Goal: Information Seeking & Learning: Learn about a topic

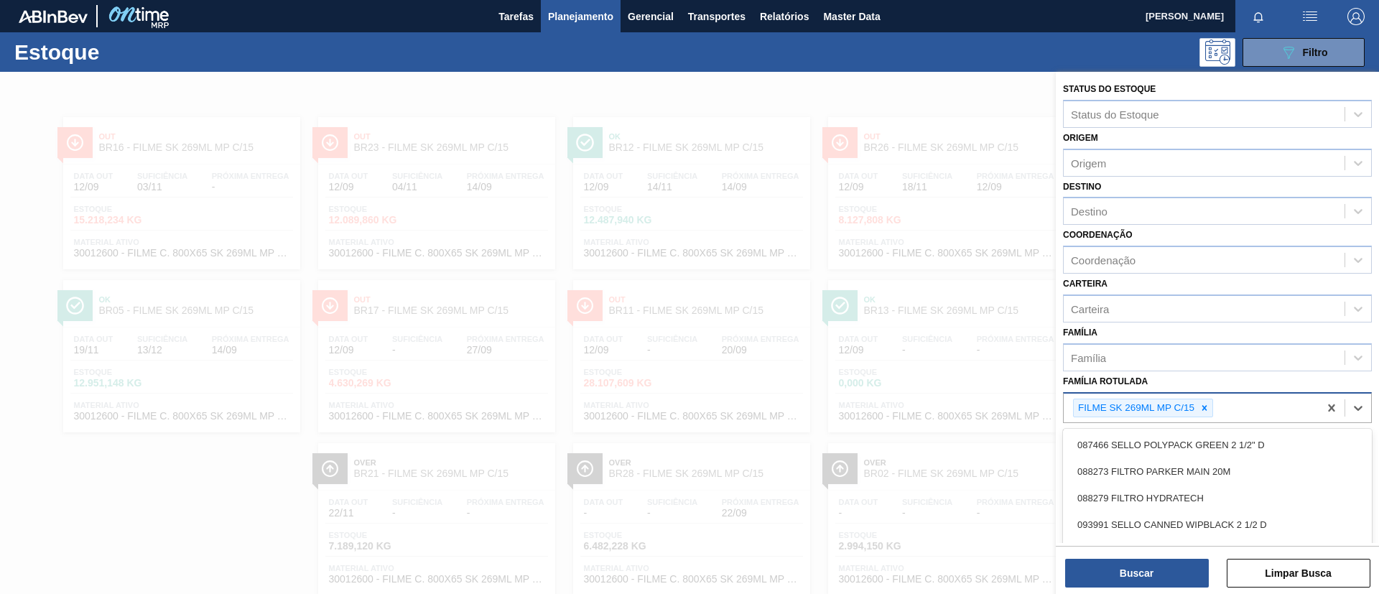
click at [1213, 404] on div "FILME SK 269ML MP C/15" at bounding box center [1143, 408] width 140 height 19
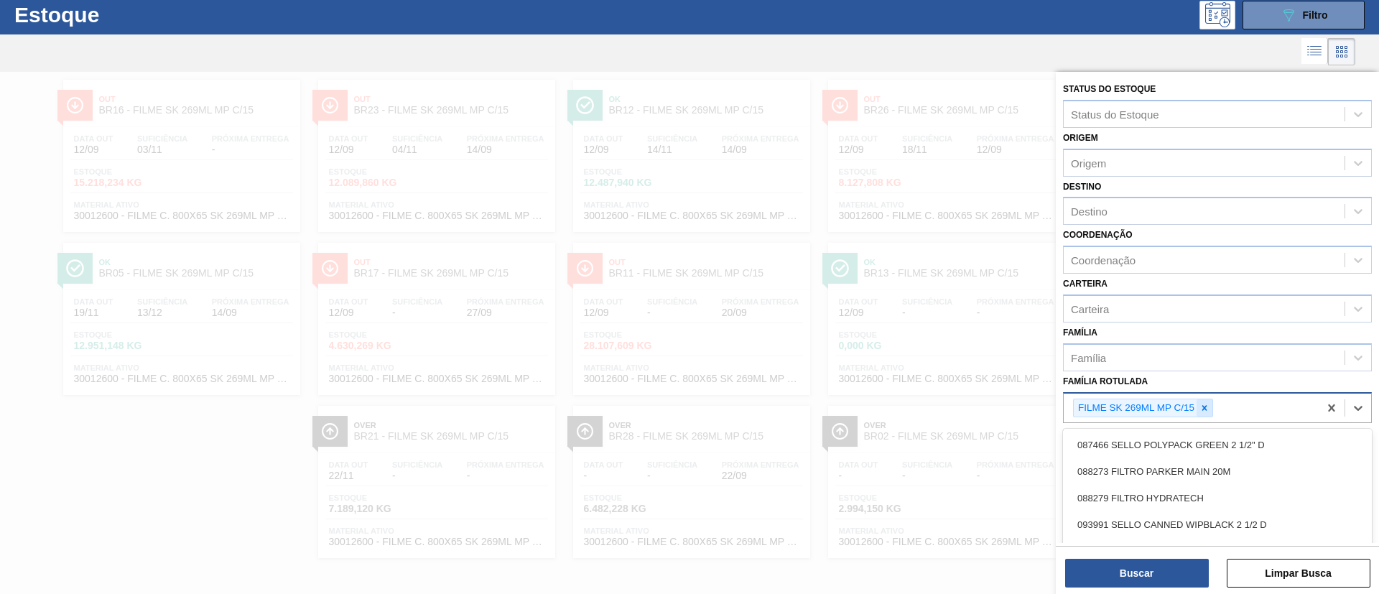
click at [1212, 404] on div at bounding box center [1205, 408] width 16 height 18
type Rotulada "ORIGINAL 269"
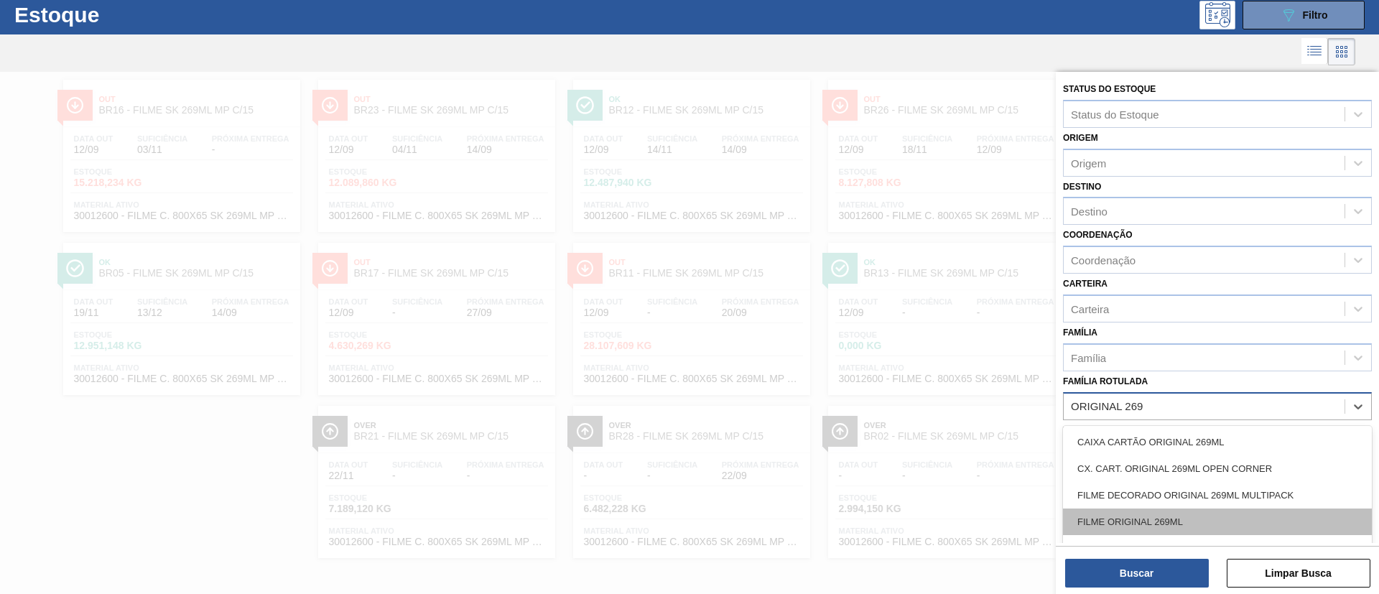
click at [1166, 525] on div "FILME ORIGINAL 269ML" at bounding box center [1217, 522] width 309 height 27
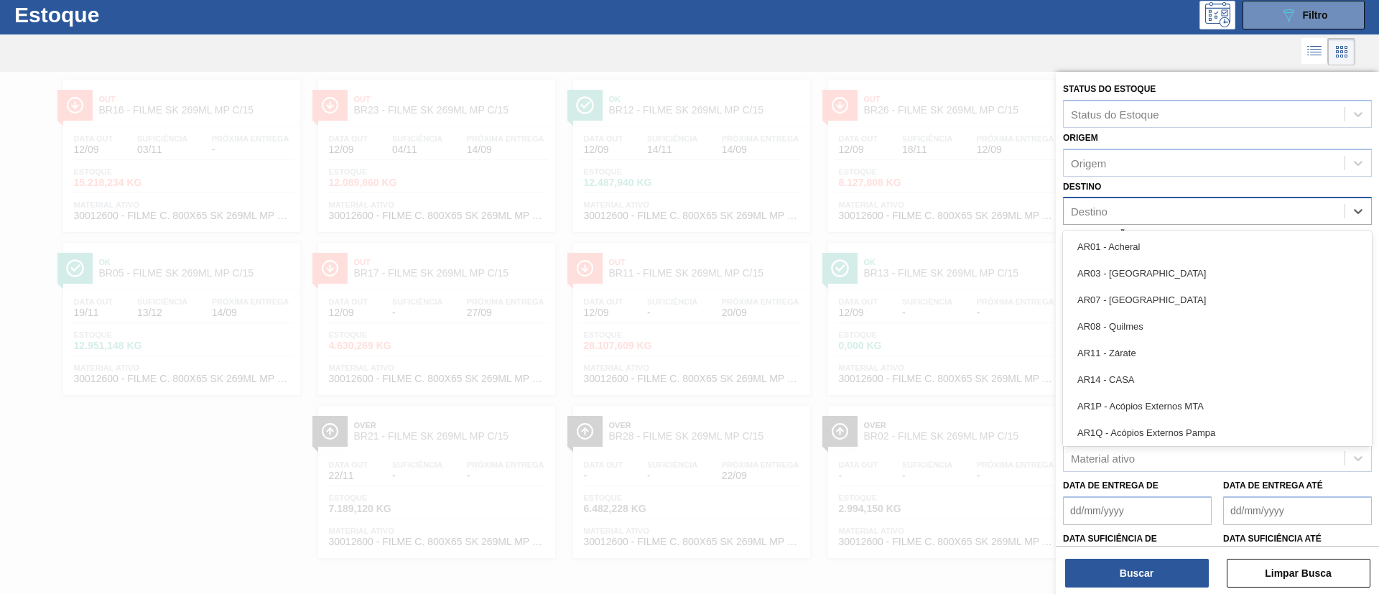
click at [1146, 210] on div "Destino" at bounding box center [1204, 211] width 281 height 21
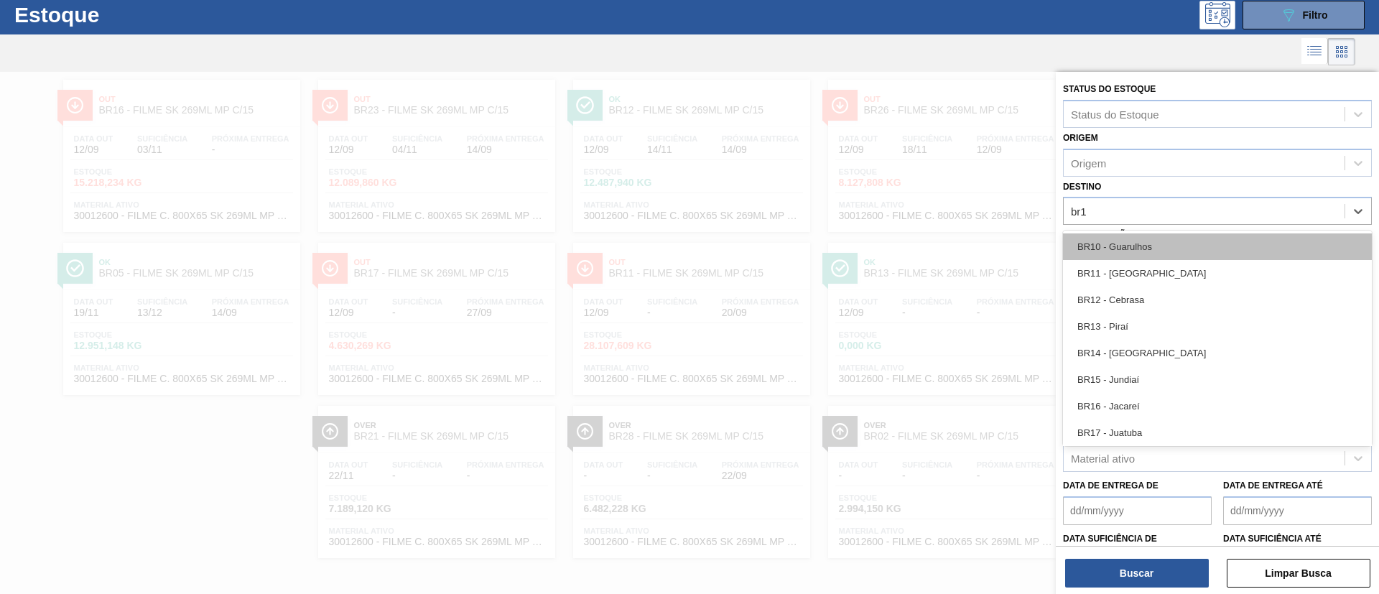
type input "br11"
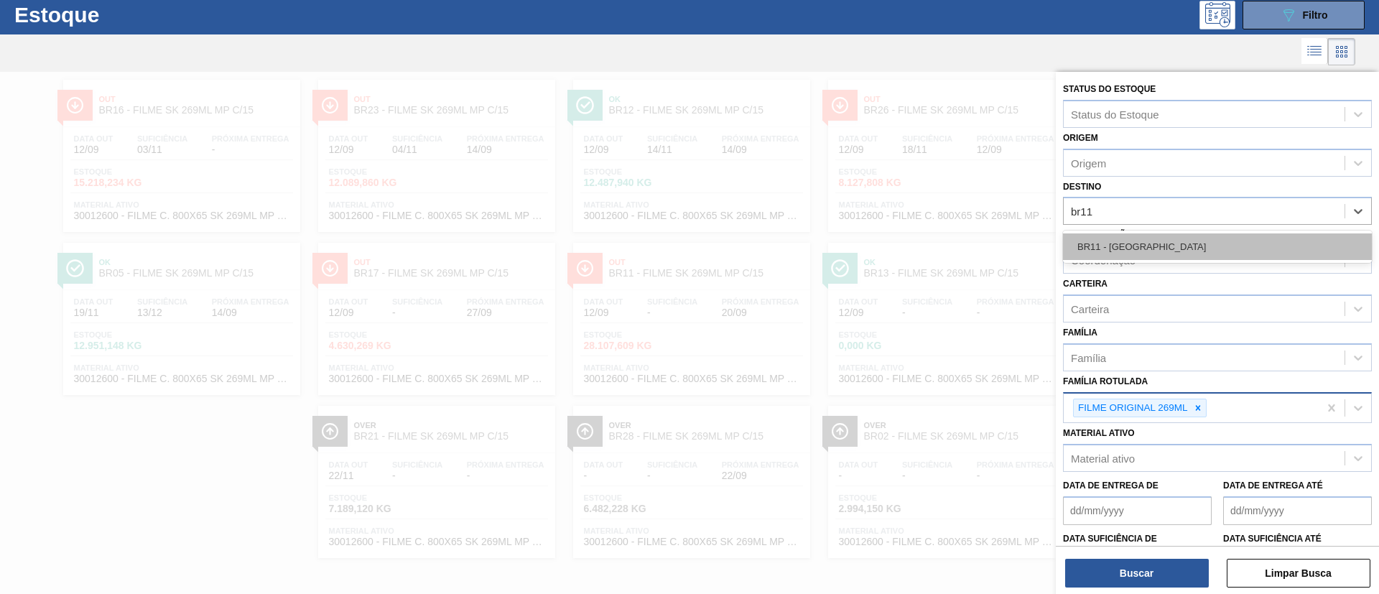
click at [1152, 242] on div "BR11 - [GEOGRAPHIC_DATA]" at bounding box center [1217, 246] width 309 height 27
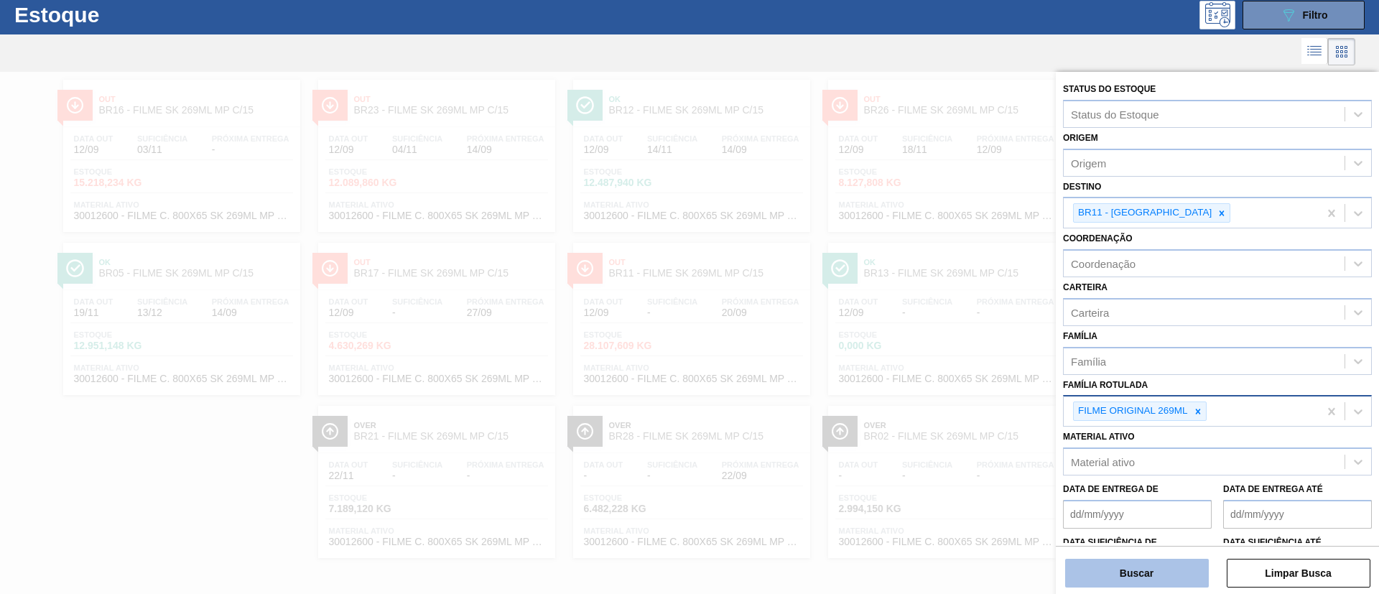
click at [1173, 582] on button "Buscar" at bounding box center [1137, 573] width 144 height 29
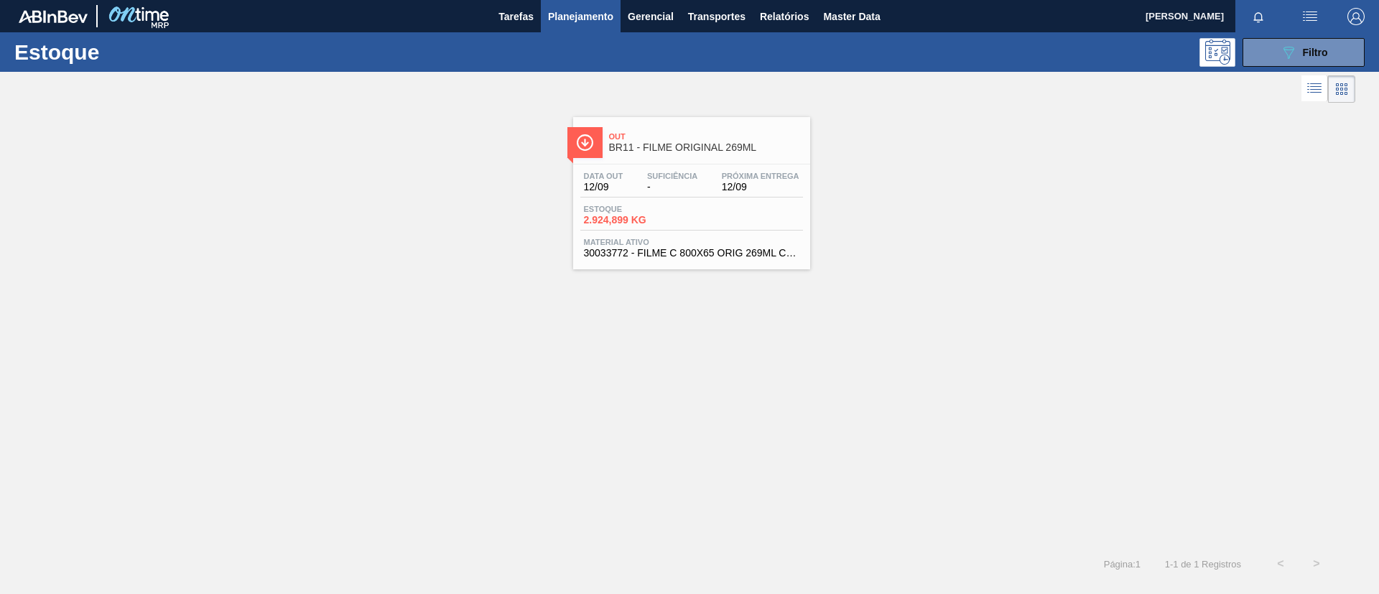
click at [688, 161] on div "Out BR11 - FILME ORIGINAL 269ML Data [DATE] Suficiência - Próxima Entrega 12/09…" at bounding box center [691, 193] width 237 height 152
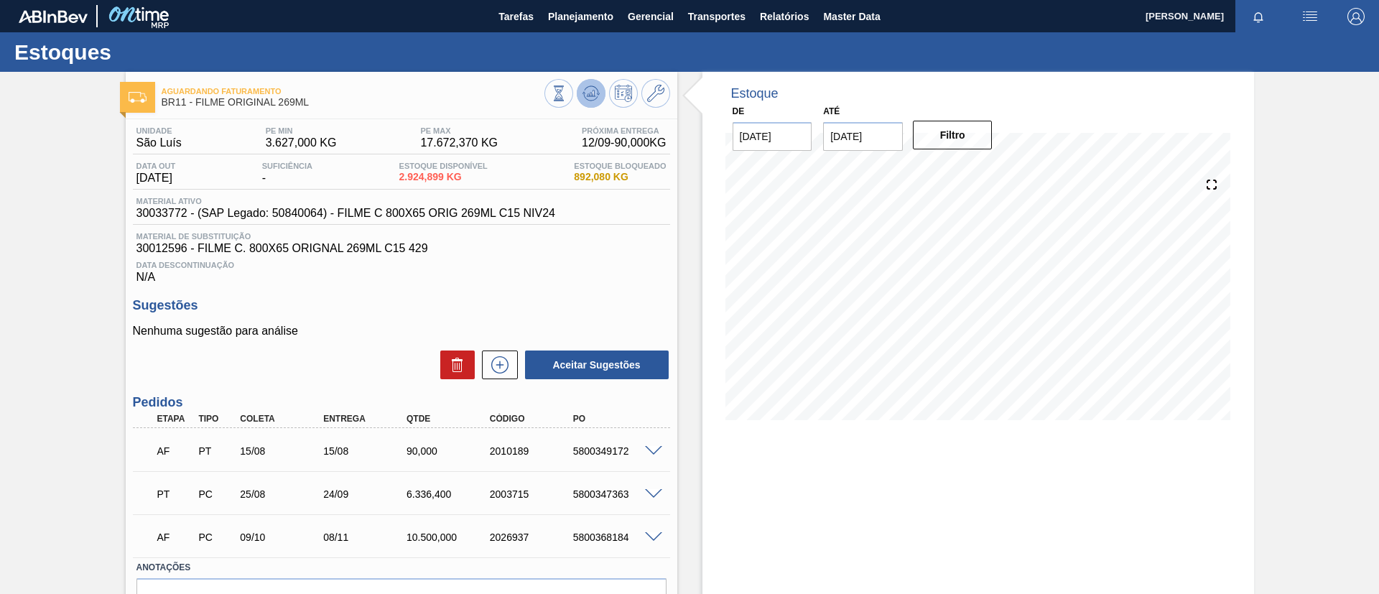
click at [592, 102] on button at bounding box center [591, 93] width 29 height 29
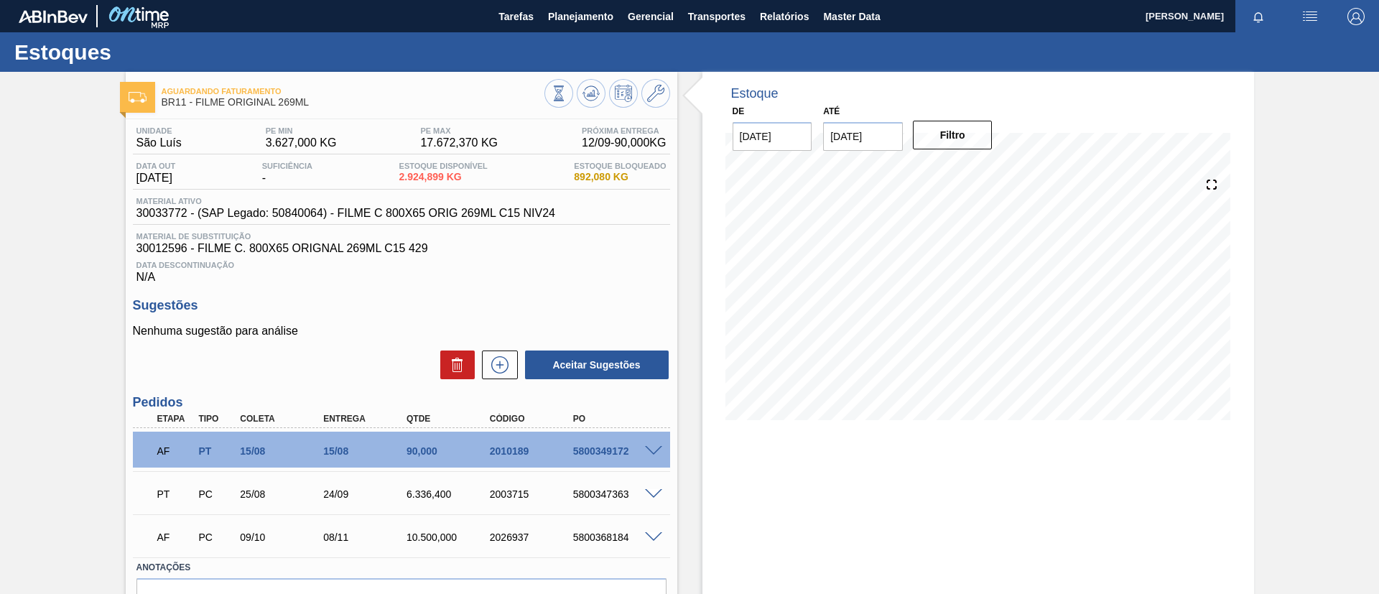
click at [647, 451] on span at bounding box center [653, 451] width 17 height 11
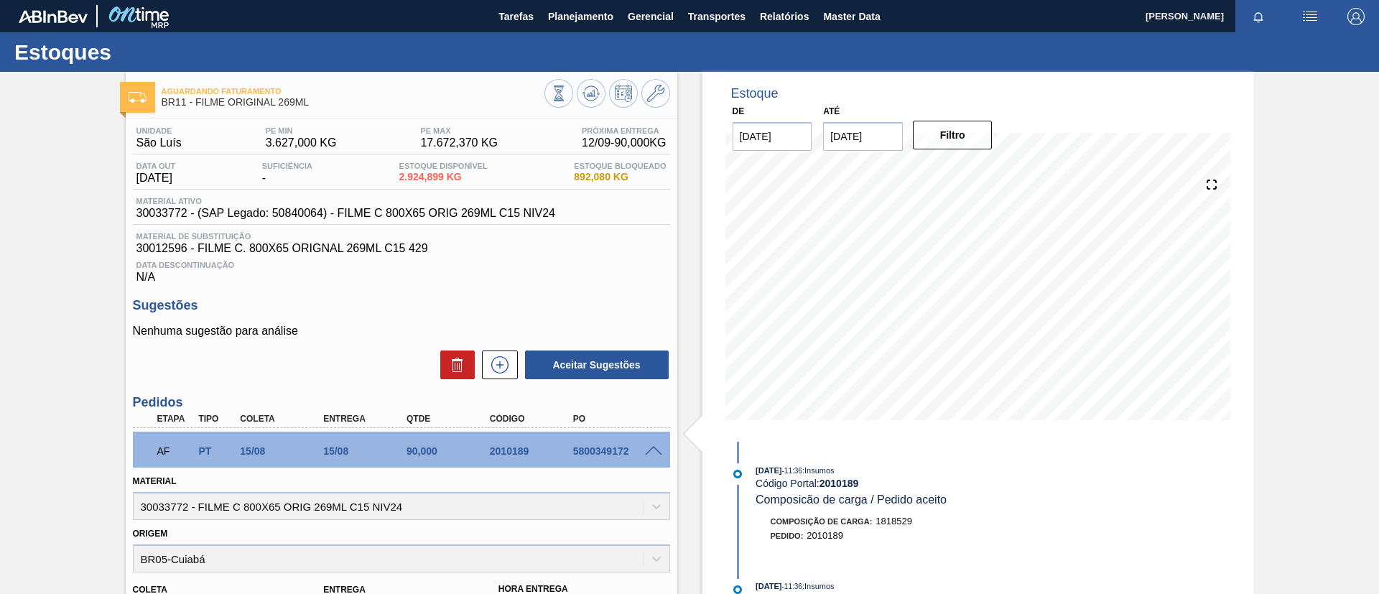
click at [0, 366] on div "Aguardando Faturamento BR11 - FILME ORIGINAL 269ML Unidade São Luís PE MIN 3.62…" at bounding box center [689, 586] width 1379 height 1029
drag, startPoint x: 132, startPoint y: 213, endPoint x: 186, endPoint y: 214, distance: 53.9
click at [186, 214] on div "Material ativo 30033772 - (SAP Legado: 50840064) - FILME C 800X65 ORIG 269ML C1…" at bounding box center [346, 208] width 426 height 23
copy span "30033772"
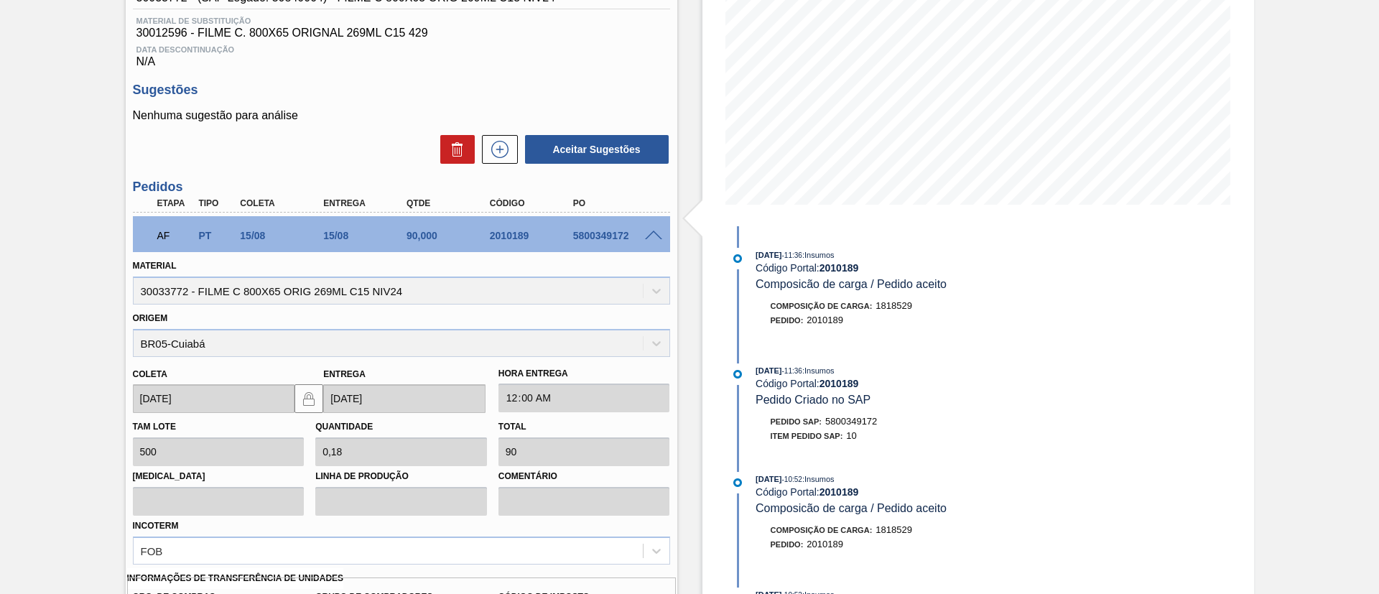
click at [654, 234] on span at bounding box center [653, 236] width 17 height 11
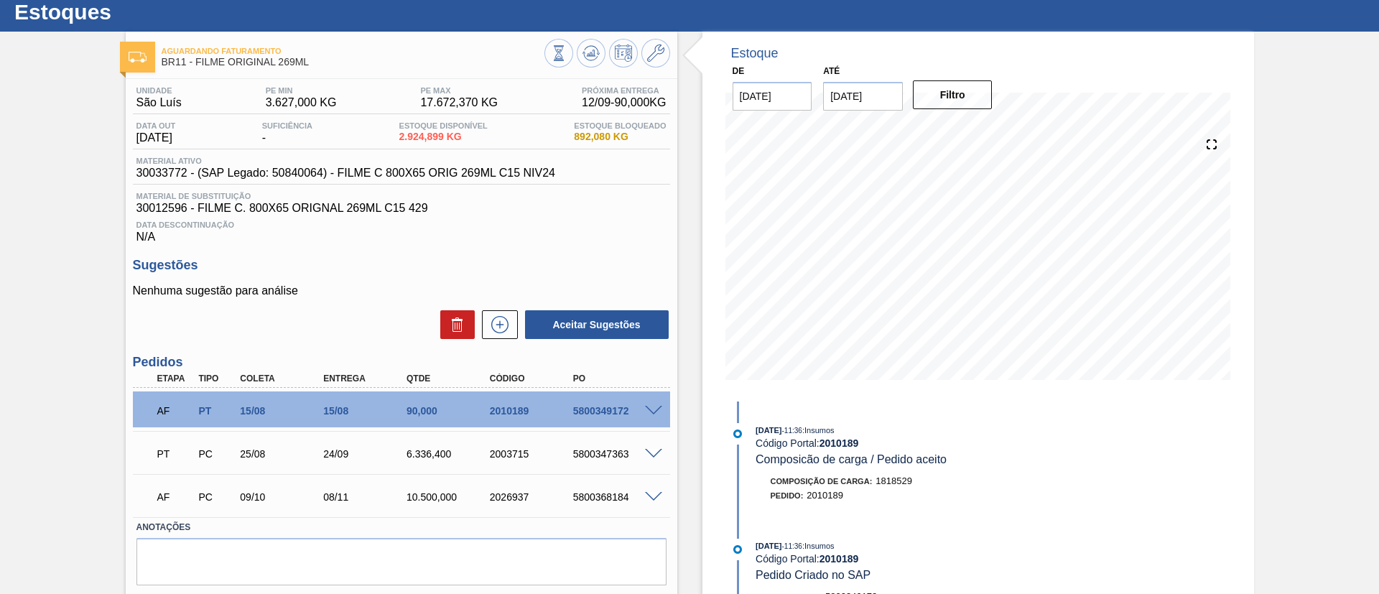
scroll to position [0, 0]
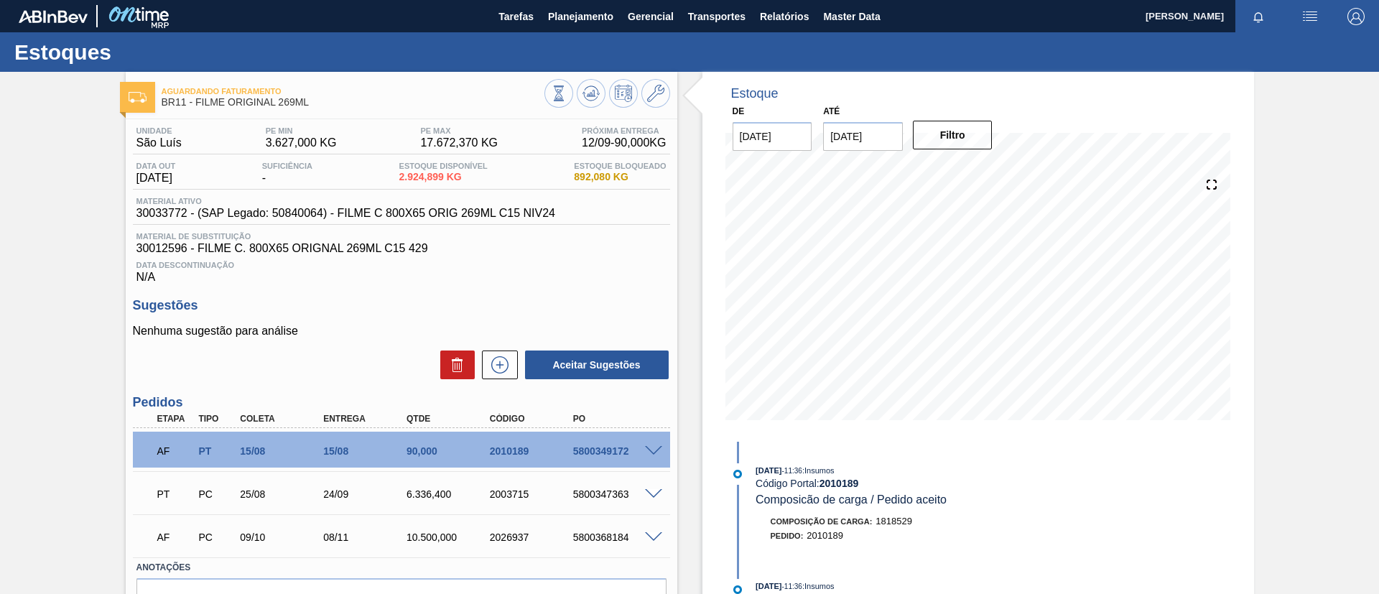
click at [655, 496] on span at bounding box center [653, 494] width 17 height 11
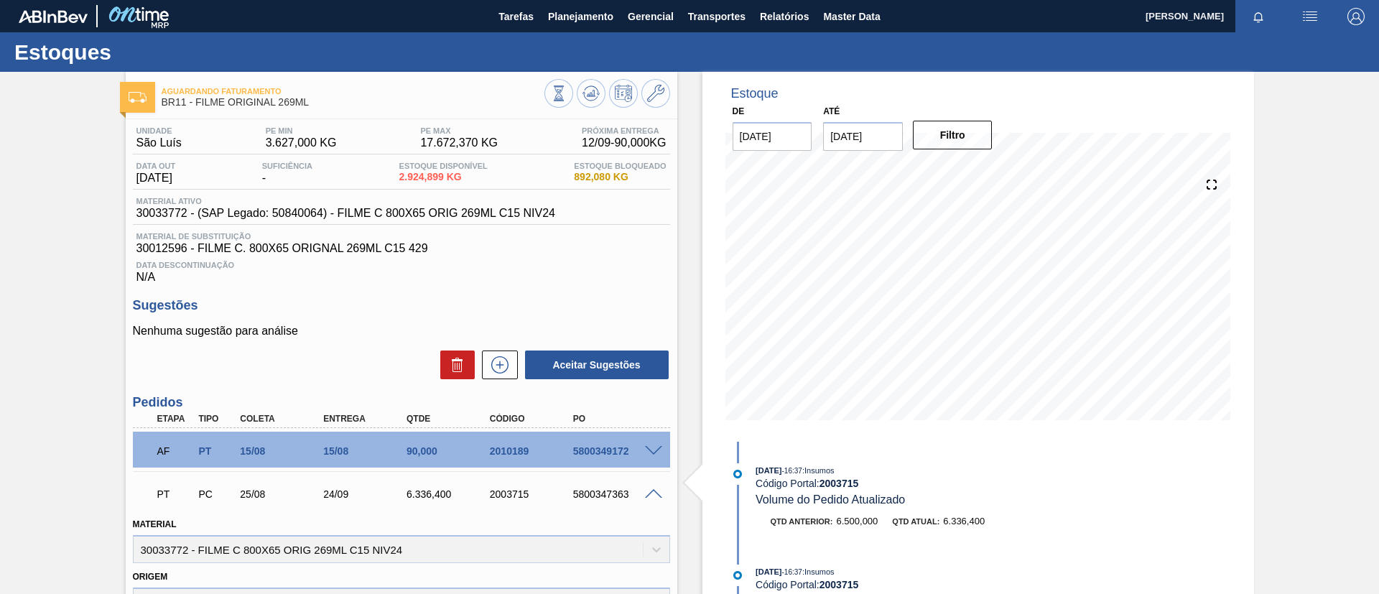
scroll to position [215, 0]
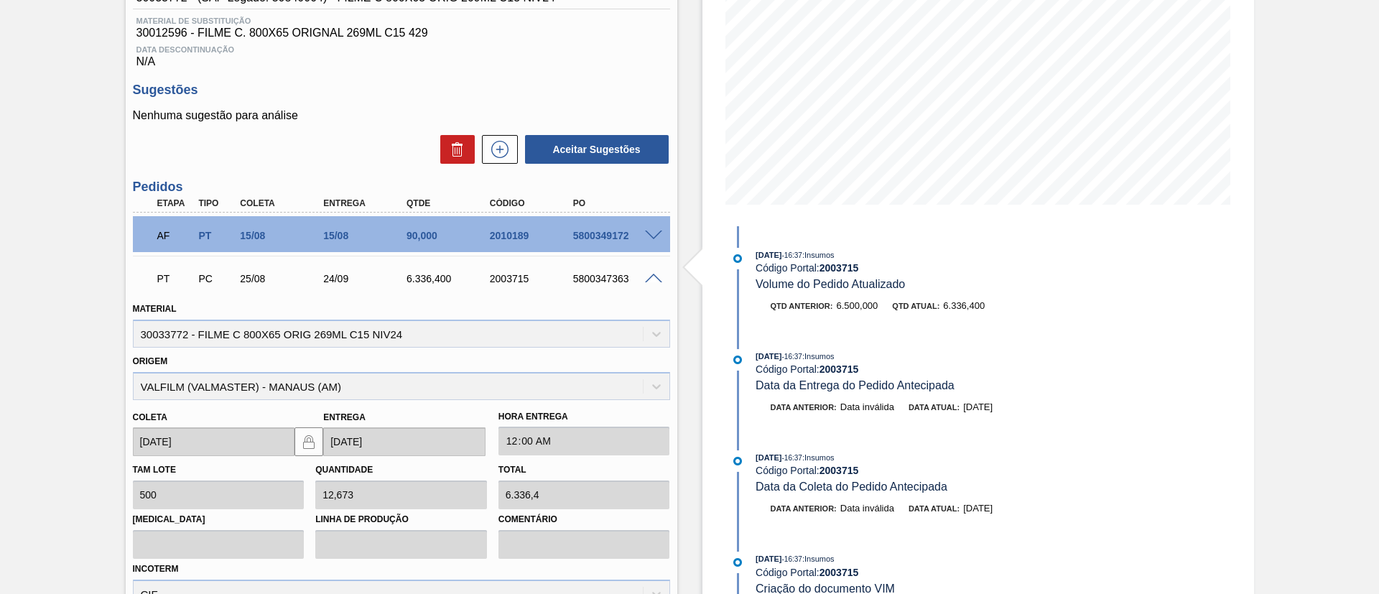
click at [649, 279] on span at bounding box center [653, 279] width 17 height 11
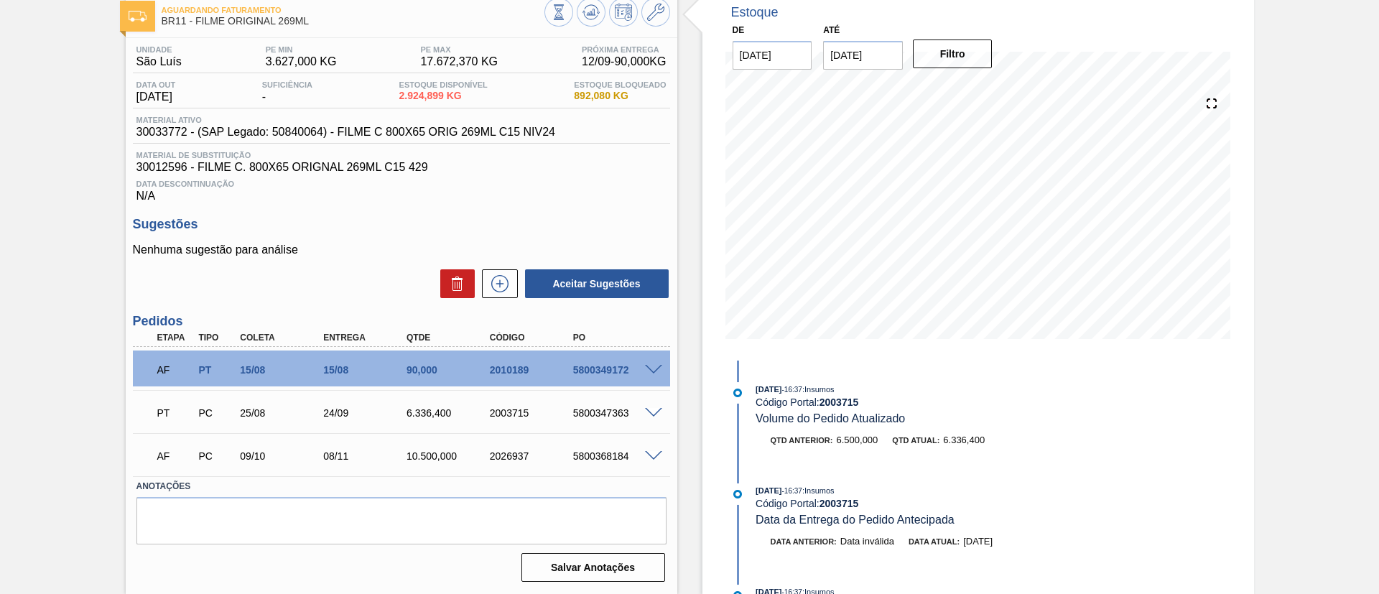
scroll to position [81, 0]
drag, startPoint x: 422, startPoint y: 104, endPoint x: 508, endPoint y: 106, distance: 85.5
click at [508, 106] on div "Data out [DATE] Suficiência - Estoque Disponível 2.924,899 KG Estoque Bloqueado…" at bounding box center [401, 94] width 537 height 28
click at [6, 172] on div "Aguardando Faturamento BR11 - FILME ORIGINAL 269ML Unidade São Luís PE MIN 3.62…" at bounding box center [689, 292] width 1379 height 603
drag, startPoint x: 544, startPoint y: 101, endPoint x: 587, endPoint y: 99, distance: 43.1
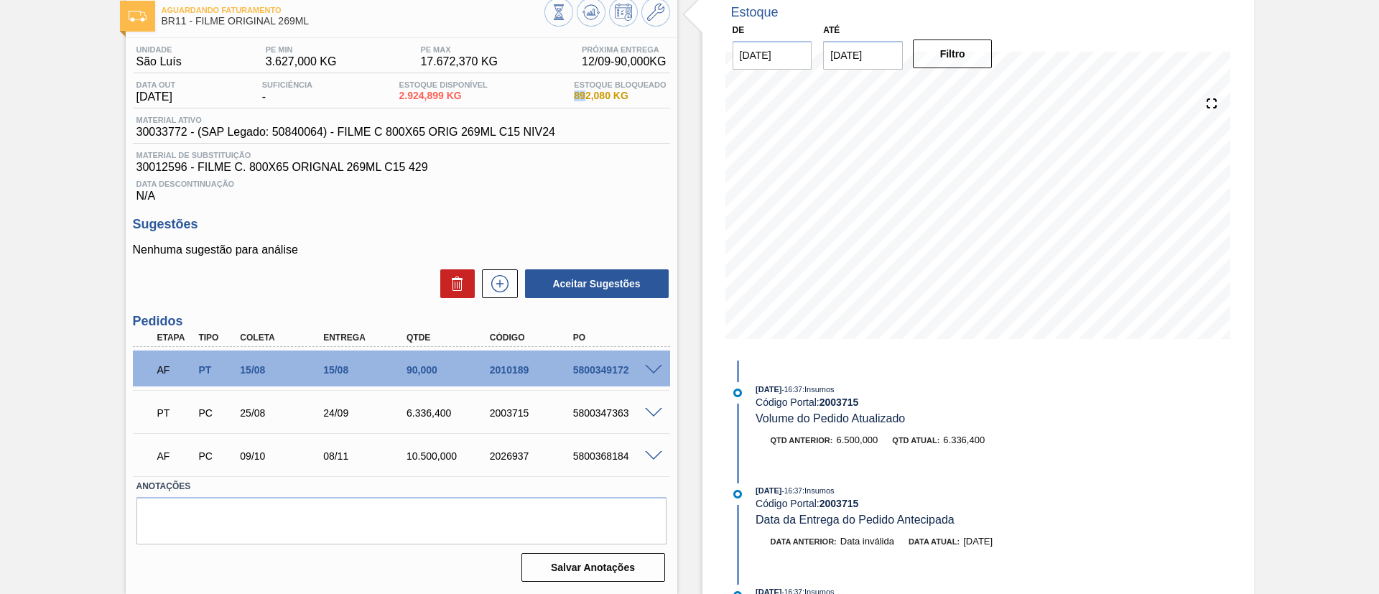
click at [587, 99] on div "Data out [DATE] Suficiência - Estoque Disponível 2.924,899 KG Estoque Bloqueado…" at bounding box center [401, 94] width 537 height 28
click at [0, 166] on div "Aguardando Faturamento BR11 - FILME ORIGINAL 269ML Unidade São Luís PE MIN 3.62…" at bounding box center [689, 292] width 1379 height 603
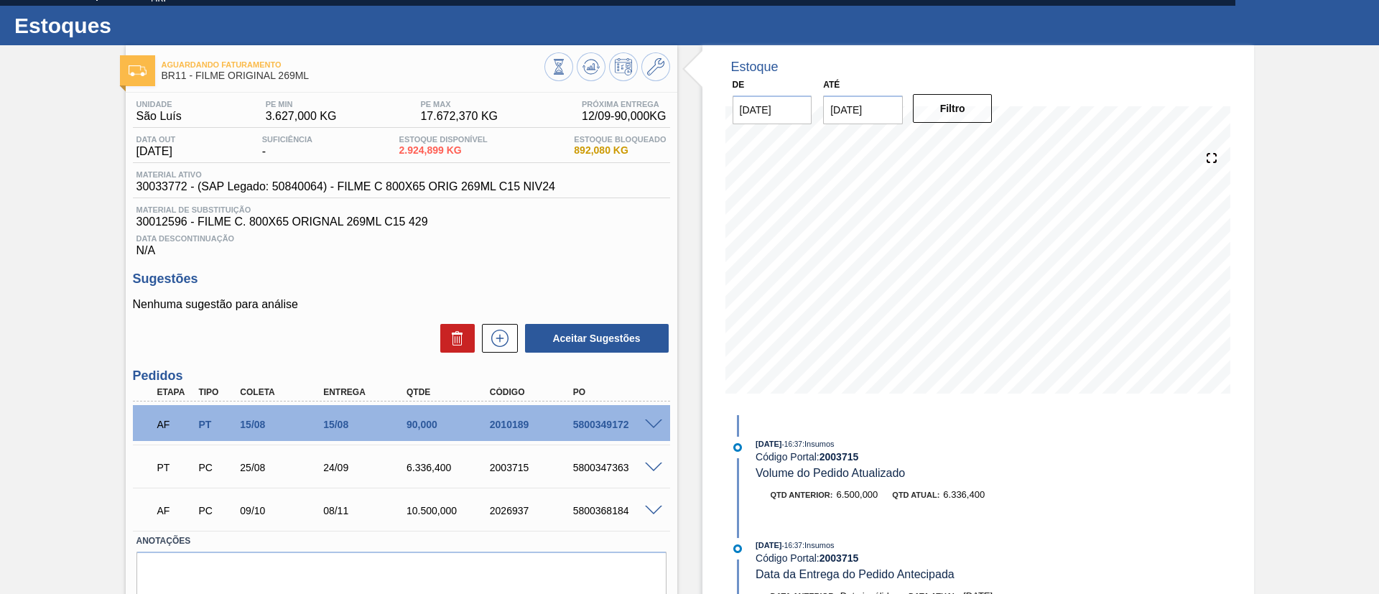
scroll to position [0, 0]
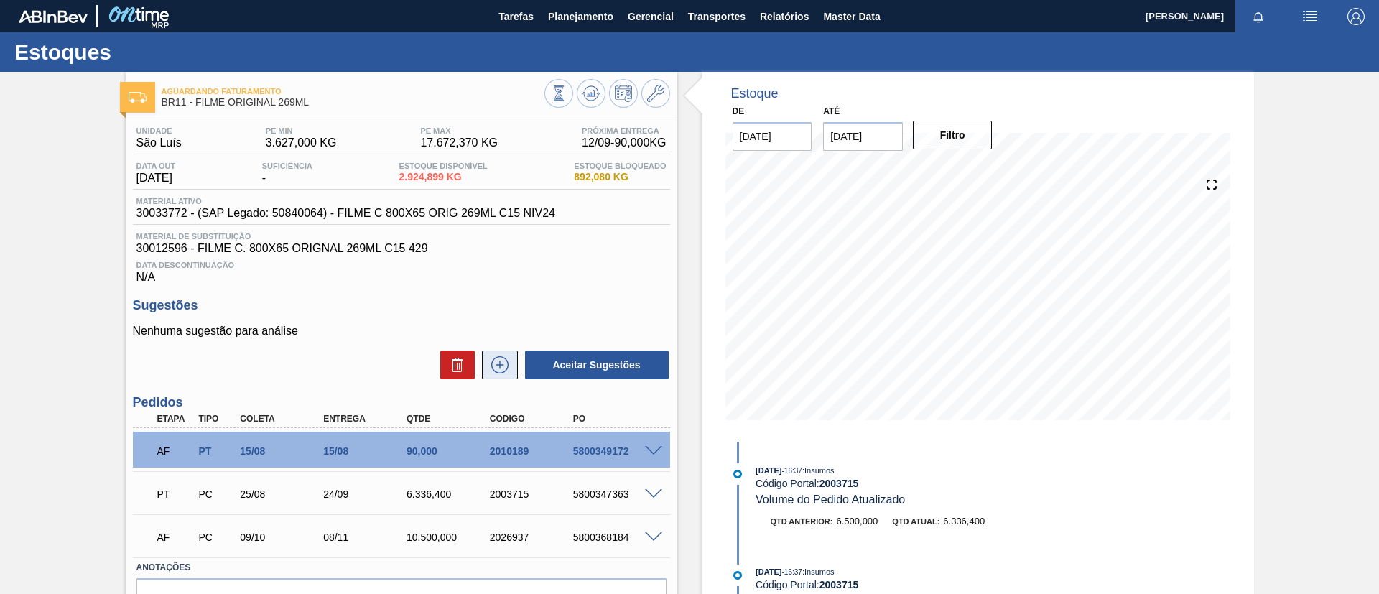
click at [498, 371] on icon at bounding box center [499, 364] width 23 height 17
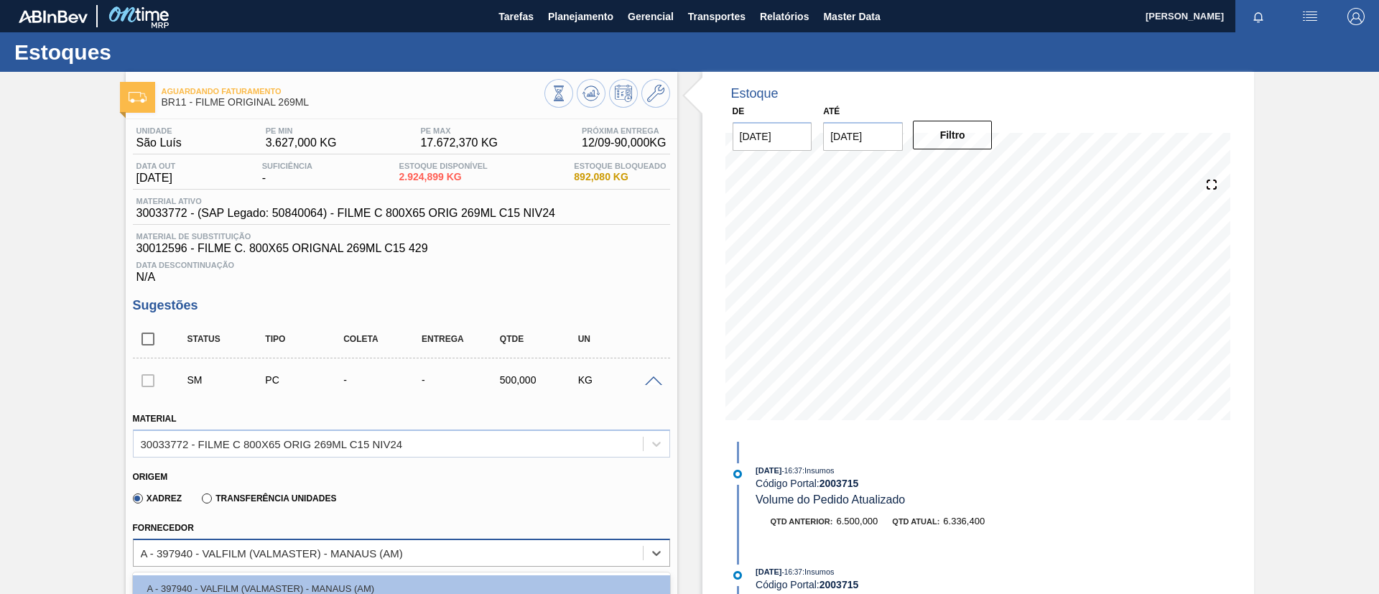
click at [359, 554] on div "option A - 397940 - VALFILM (VALMASTER) - MANAUS (AM) focused, 1 of 2. 2 result…" at bounding box center [401, 553] width 537 height 28
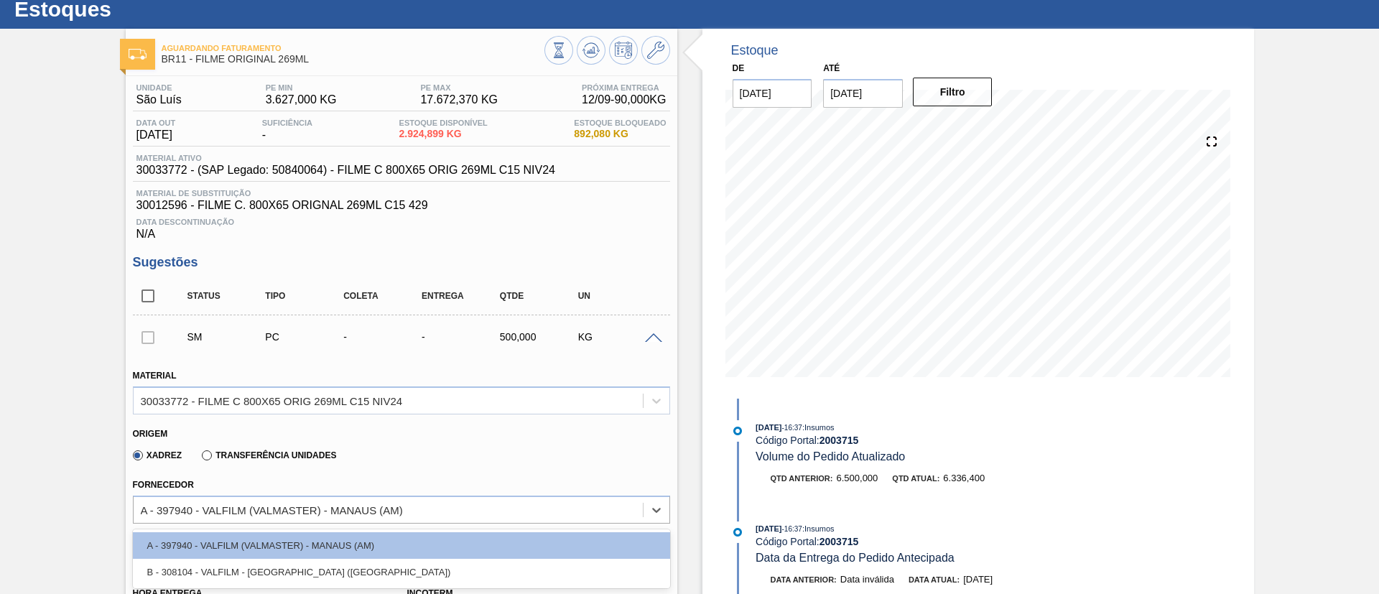
click at [652, 320] on div "SM PC - - 500,000 KG" at bounding box center [401, 337] width 537 height 36
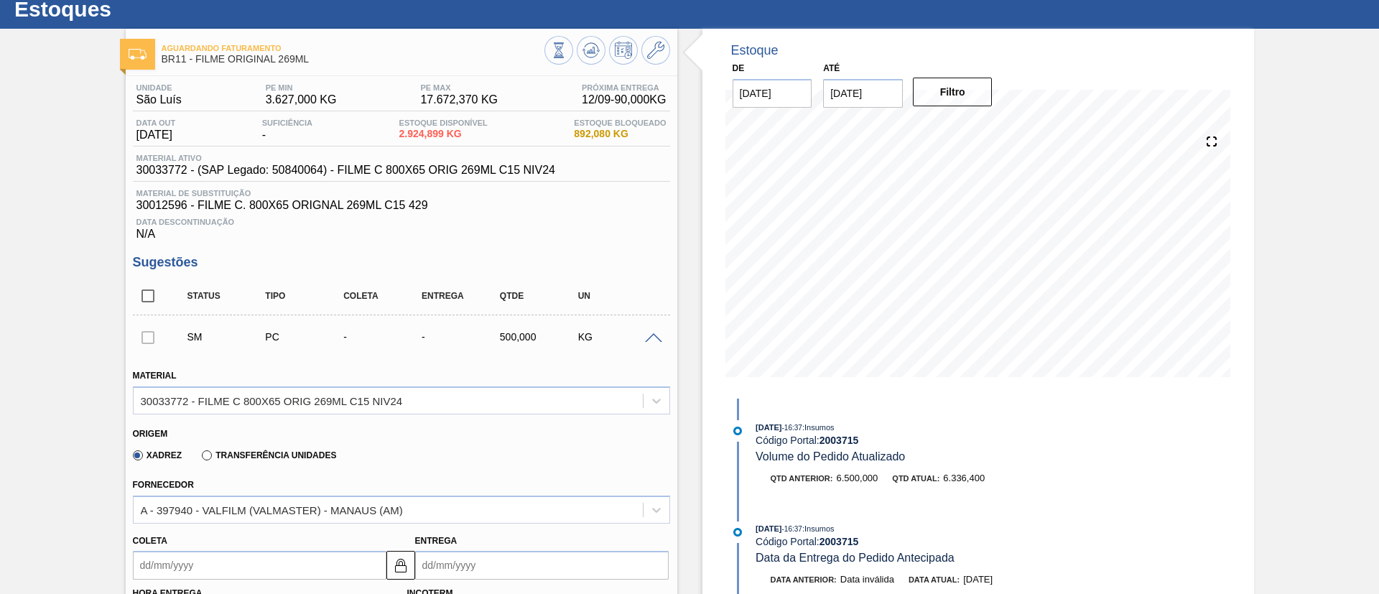
click at [654, 332] on div at bounding box center [655, 337] width 29 height 11
click at [663, 51] on button at bounding box center [655, 50] width 29 height 29
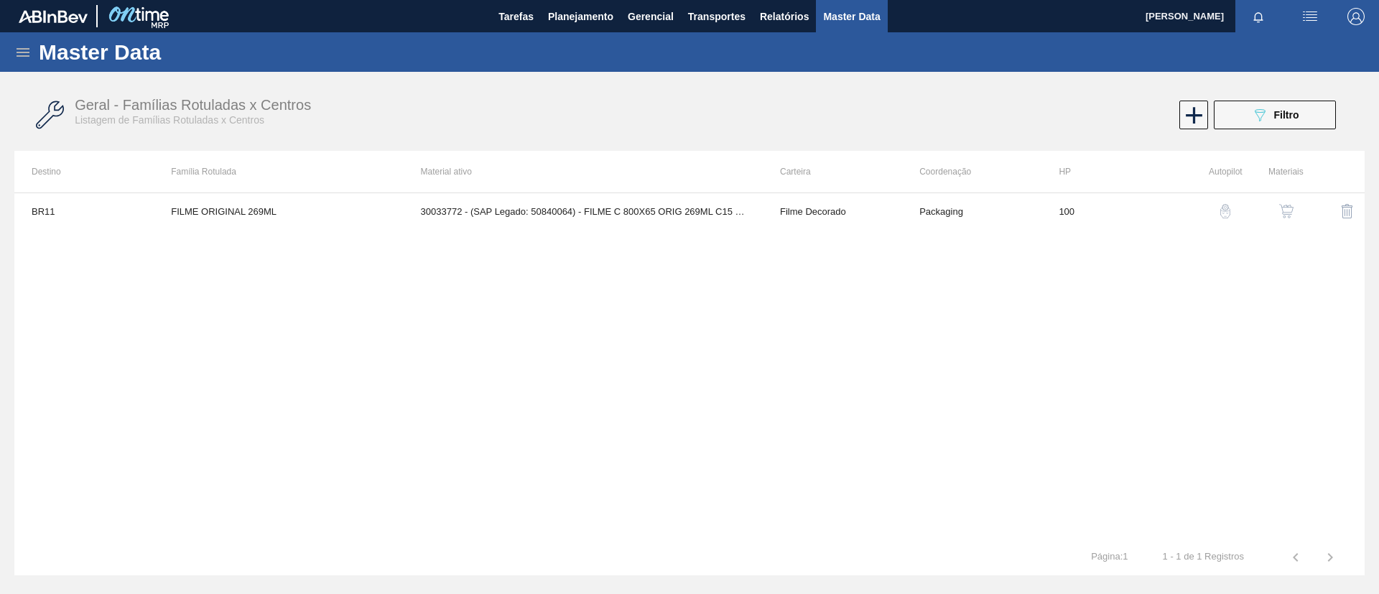
click at [1298, 216] on button "button" at bounding box center [1286, 211] width 34 height 34
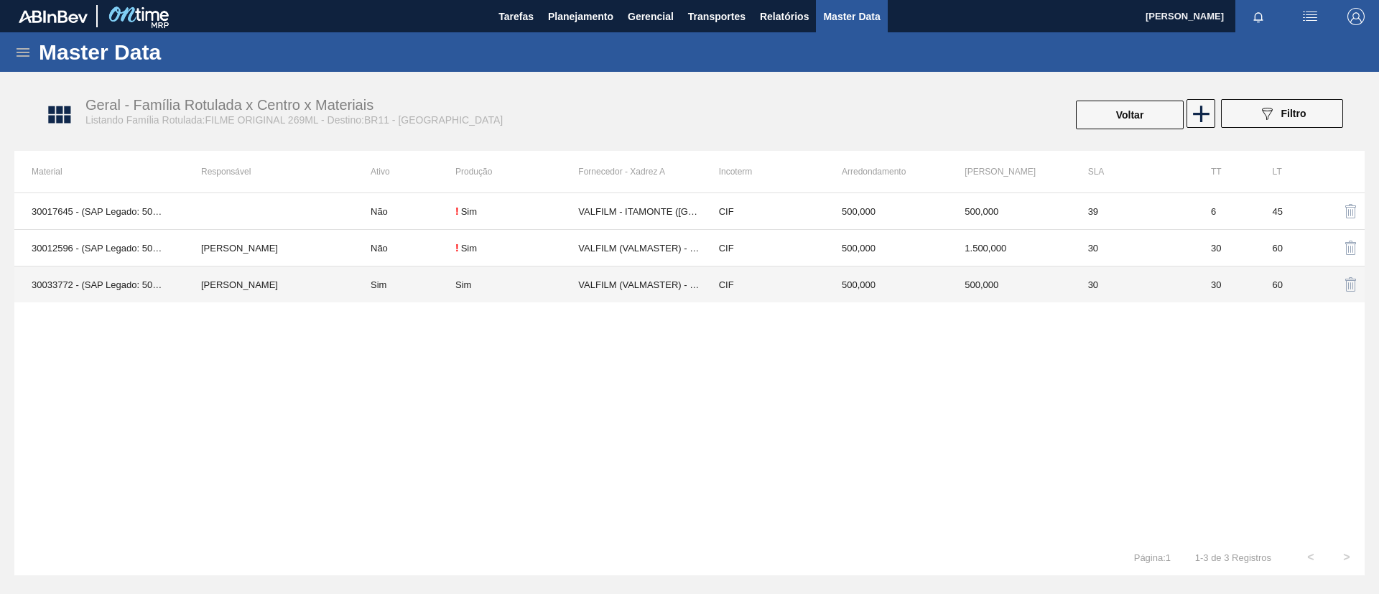
click at [333, 282] on td "[PERSON_NAME]" at bounding box center [269, 284] width 170 height 37
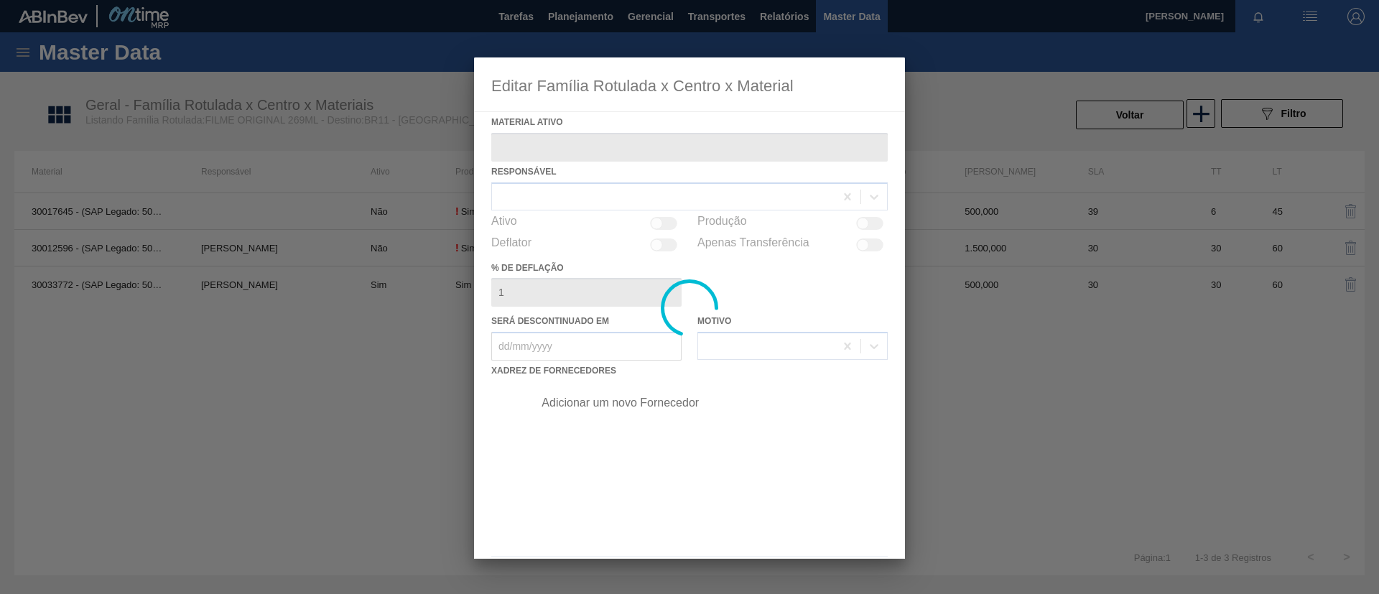
type ativo "30033772 - (SAP Legado: 50840064) - FILME C 800X65 ORIG 269ML C15 NIV24"
checkbox input "true"
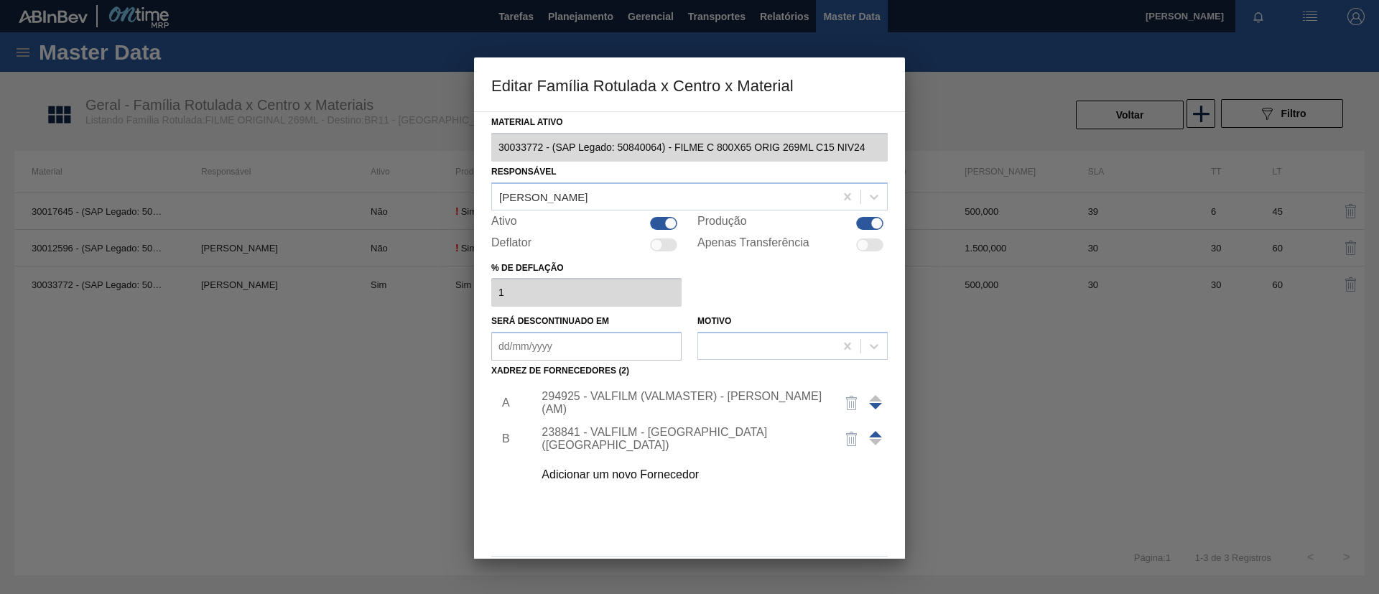
click at [648, 472] on div "Adicionar um novo Fornecedor" at bounding box center [683, 474] width 282 height 13
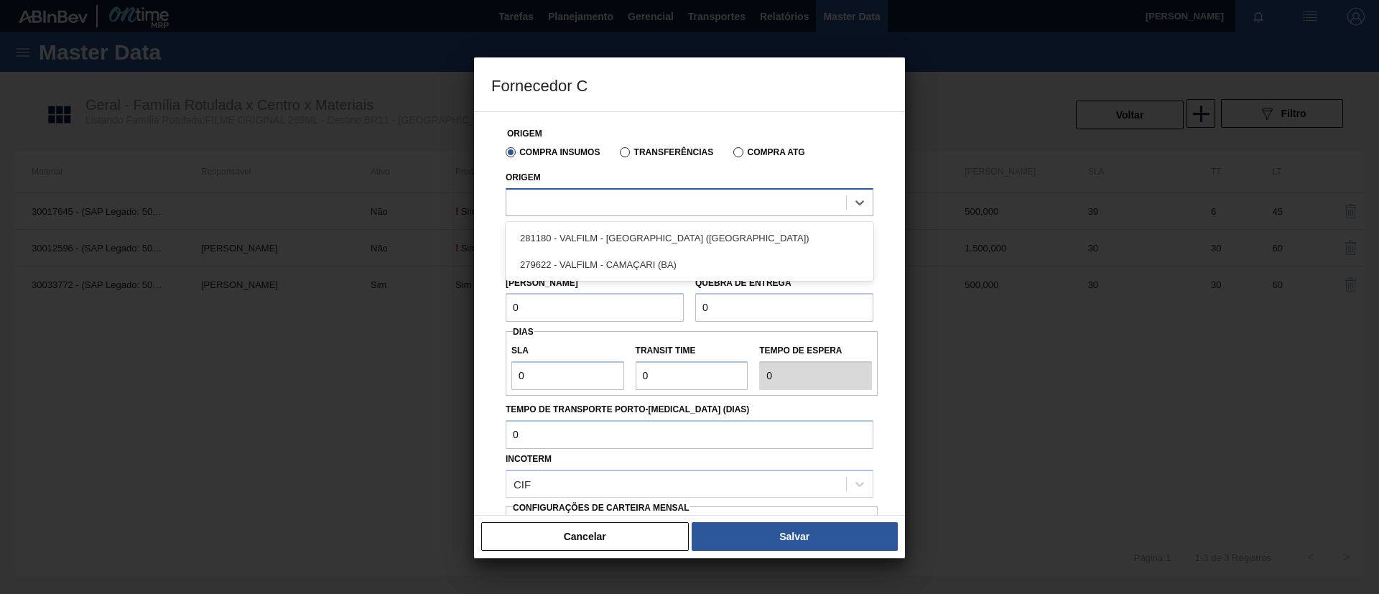
click at [632, 200] on div at bounding box center [676, 202] width 340 height 21
